Goal: Find specific page/section: Find specific page/section

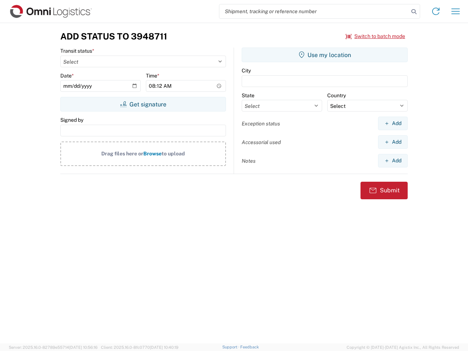
click at [314, 11] on input "search" at bounding box center [313, 11] width 189 height 14
click at [414, 12] on icon at bounding box center [414, 12] width 10 height 10
click at [436, 11] on icon at bounding box center [436, 11] width 12 height 12
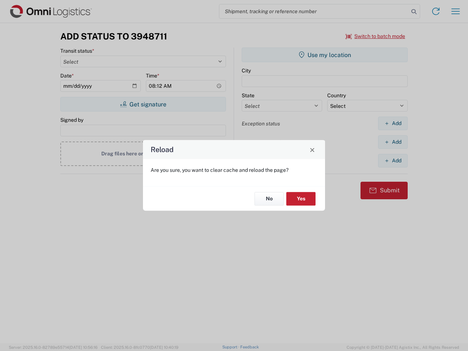
click at [455, 11] on div "Reload Are you sure, you want to clear cache and reload the page? No Yes" at bounding box center [234, 175] width 468 height 351
click at [375, 36] on div "Reload Are you sure, you want to clear cache and reload the page? No Yes" at bounding box center [234, 175] width 468 height 351
click at [143, 104] on div "Reload Are you sure, you want to clear cache and reload the page? No Yes" at bounding box center [234, 175] width 468 height 351
click at [324, 55] on div "Reload Are you sure, you want to clear cache and reload the page? No Yes" at bounding box center [234, 175] width 468 height 351
click at [392, 123] on div "Reload Are you sure, you want to clear cache and reload the page? No Yes" at bounding box center [234, 175] width 468 height 351
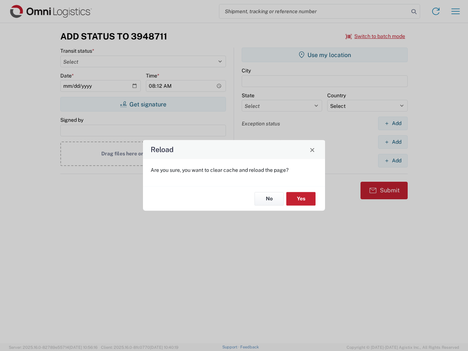
click at [392, 142] on div "Reload Are you sure, you want to clear cache and reload the page? No Yes" at bounding box center [234, 175] width 468 height 351
click at [392, 160] on div "Reload Are you sure, you want to clear cache and reload the page? No Yes" at bounding box center [234, 175] width 468 height 351
